Goal: Check status: Check status

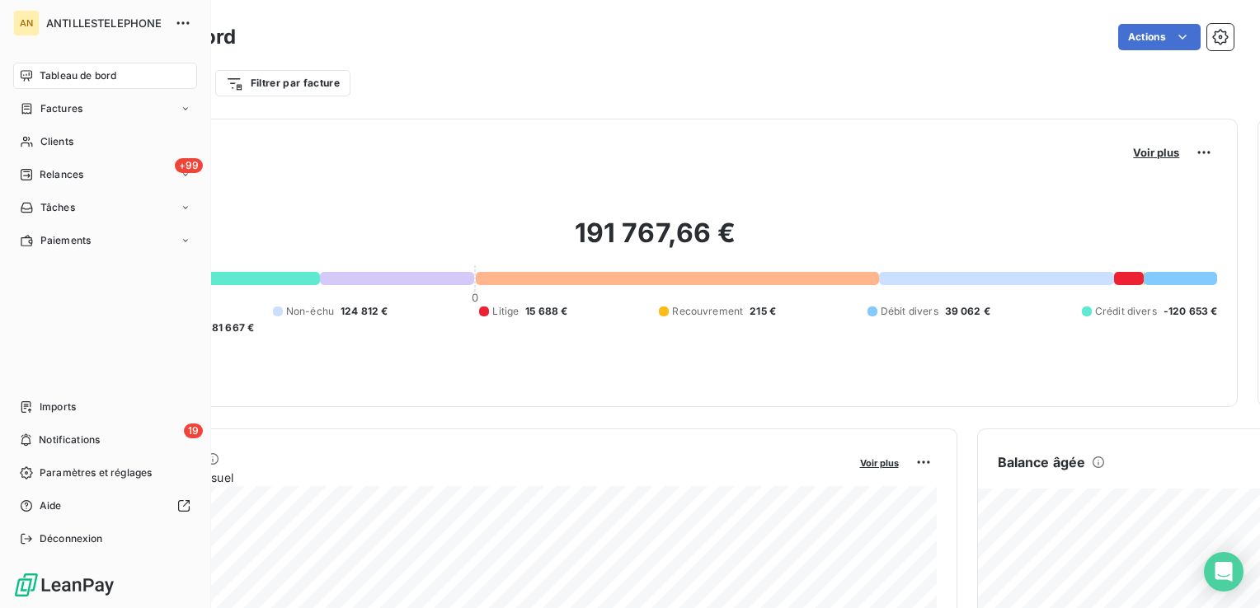
click at [29, 144] on icon at bounding box center [27, 142] width 12 height 11
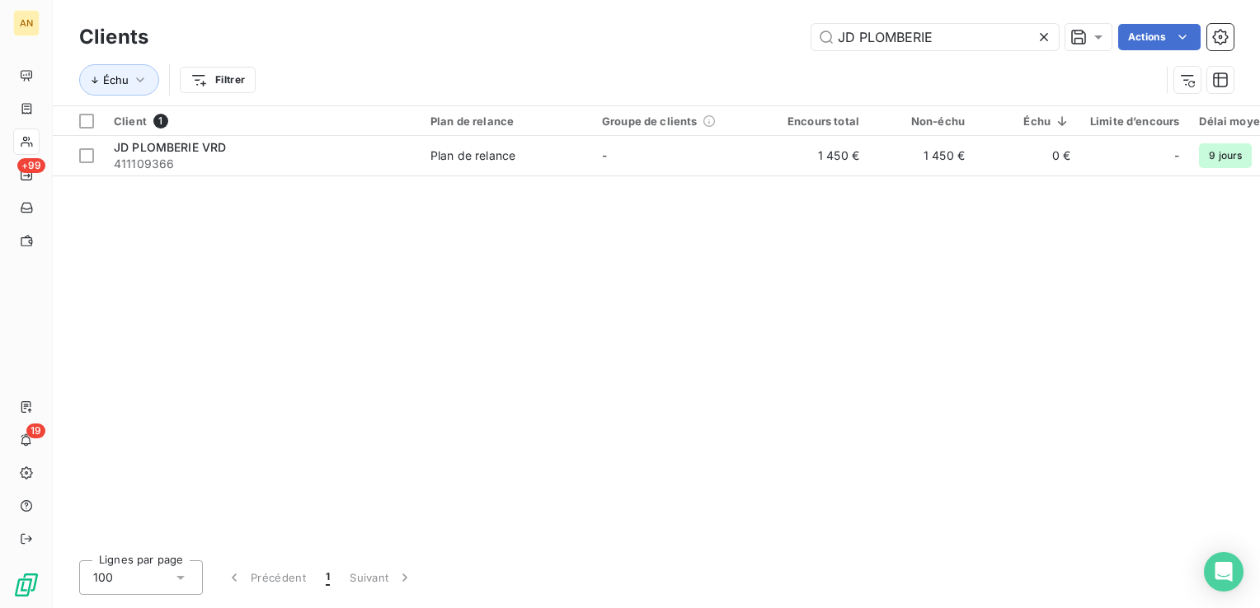
type input "JD PLOMBERIE"
click at [549, 160] on span "Plan de relance" at bounding box center [506, 156] width 152 height 16
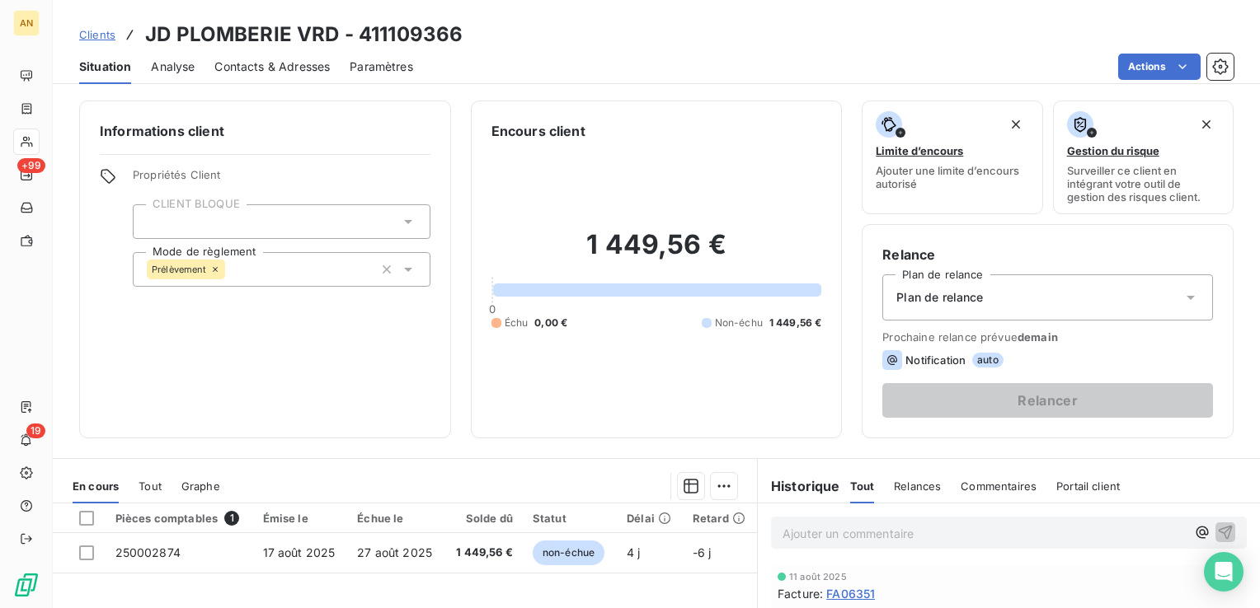
click at [360, 547] on span "27 août 2025" at bounding box center [394, 553] width 75 height 14
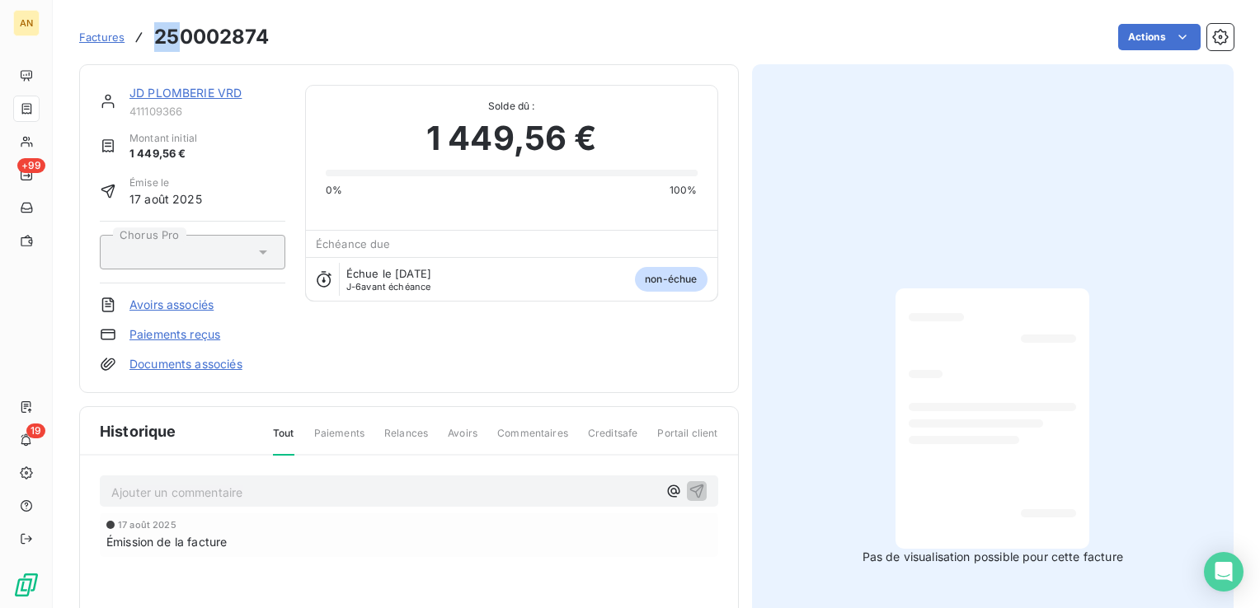
drag, startPoint x: 158, startPoint y: 35, endPoint x: 193, endPoint y: 35, distance: 34.6
click at [193, 35] on h3 "250002874" at bounding box center [211, 37] width 115 height 30
drag, startPoint x: 193, startPoint y: 35, endPoint x: 147, endPoint y: 41, distance: 46.6
click at [147, 41] on div "Factures 250002874" at bounding box center [174, 37] width 190 height 30
drag, startPoint x: 156, startPoint y: 33, endPoint x: 275, endPoint y: 35, distance: 119.6
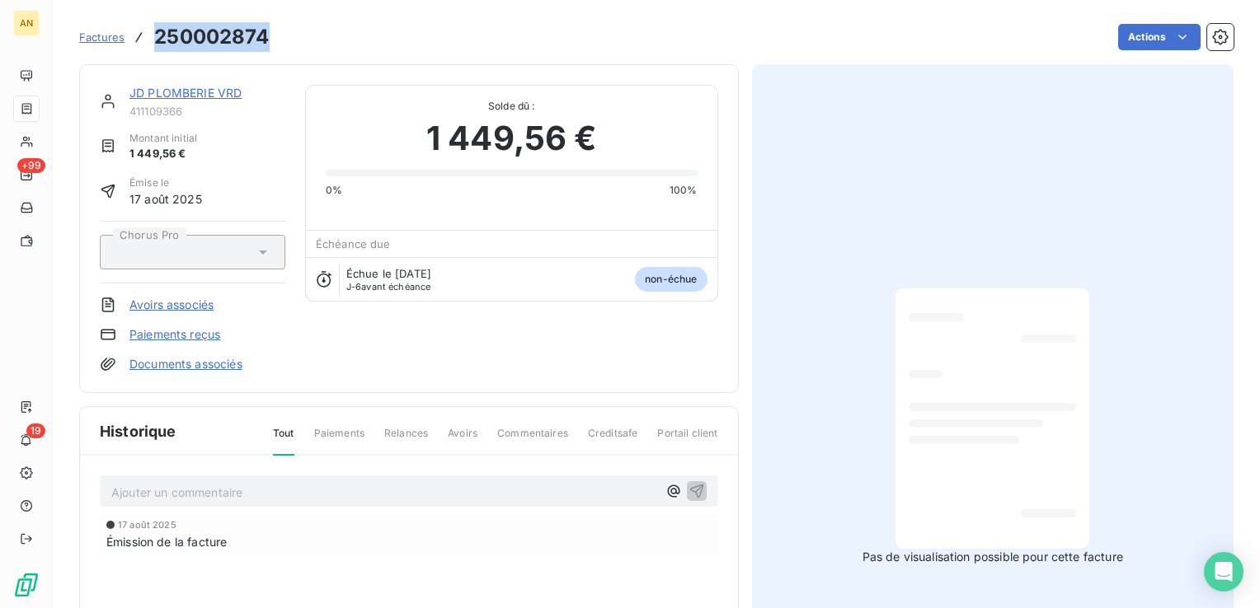
click at [275, 35] on div "Factures 250002874 Actions" at bounding box center [656, 37] width 1154 height 35
copy h3 "250002874"
click at [752, 382] on div "Pas de visualisation possible pour cette facture" at bounding box center [993, 426] width 482 height 725
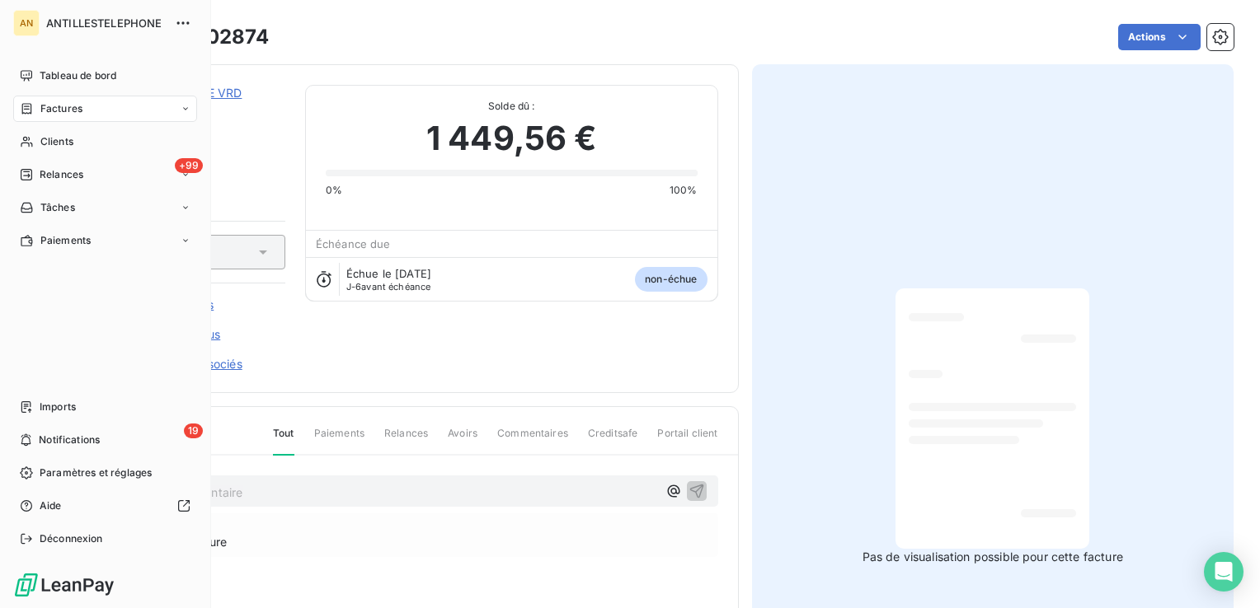
click at [46, 359] on div "Tableau de bord Factures Clients +99 Relances Tâches Paiements Imports 19 Notif…" at bounding box center [105, 308] width 184 height 490
